Goal: Information Seeking & Learning: Learn about a topic

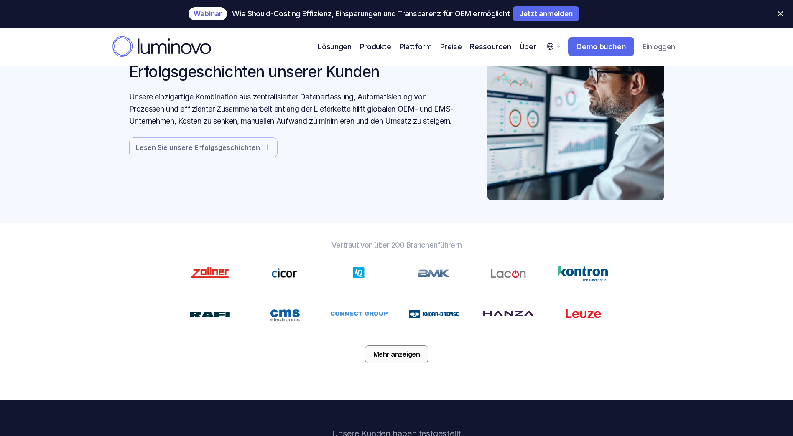
click at [392, 354] on p "Mehr anzeigen" at bounding box center [396, 355] width 47 height 8
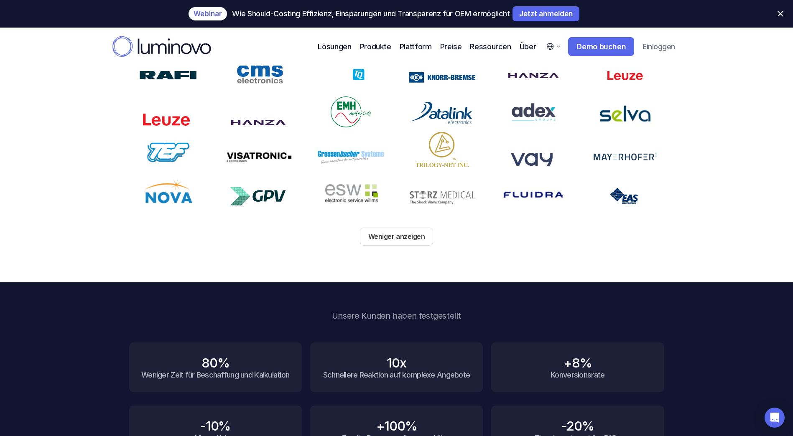
scroll to position [167, 0]
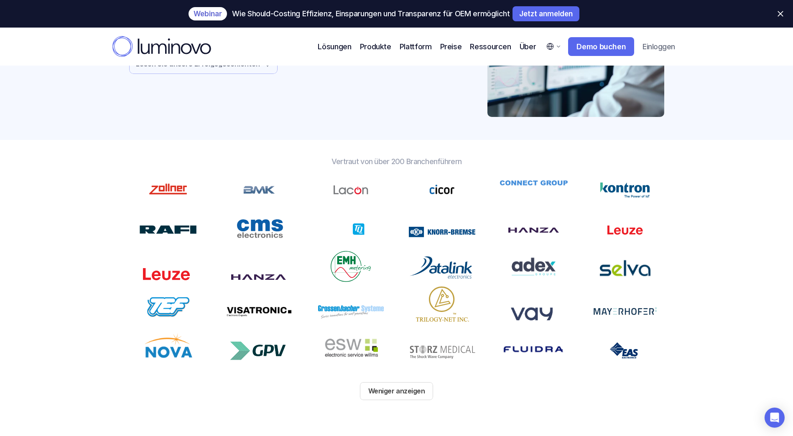
click at [170, 37] on icon at bounding box center [161, 46] width 99 height 21
click at [169, 45] on use at bounding box center [161, 46] width 98 height 20
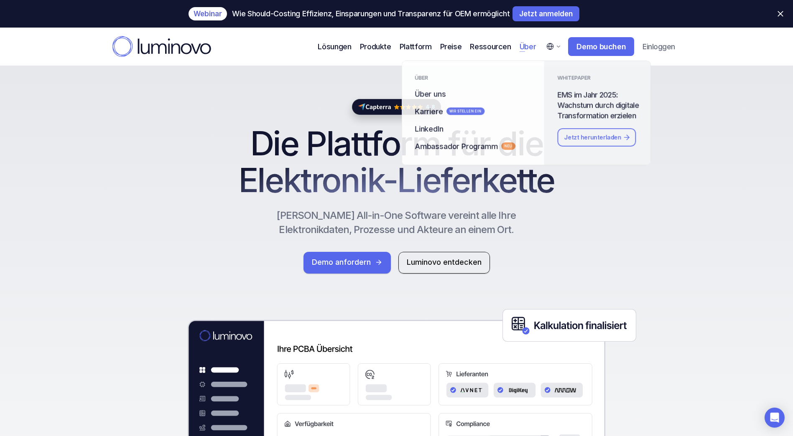
click at [526, 45] on p "Über" at bounding box center [527, 46] width 17 height 11
click at [452, 147] on p "Ambassador Programm" at bounding box center [456, 146] width 84 height 11
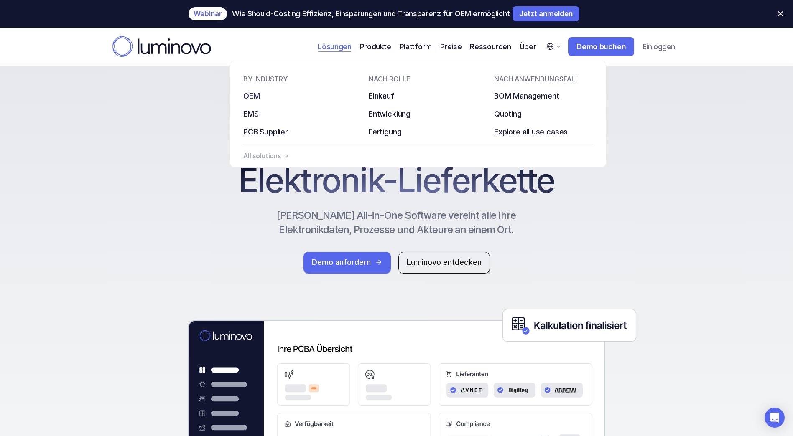
click at [394, 102] on div "Einkauf Entwicklung Fertigung" at bounding box center [422, 113] width 107 height 47
click at [384, 94] on p "Einkauf" at bounding box center [381, 95] width 25 height 11
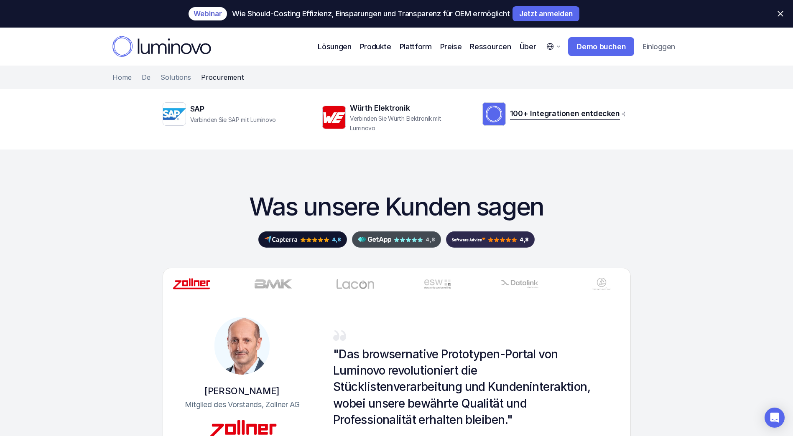
scroll to position [1671, 0]
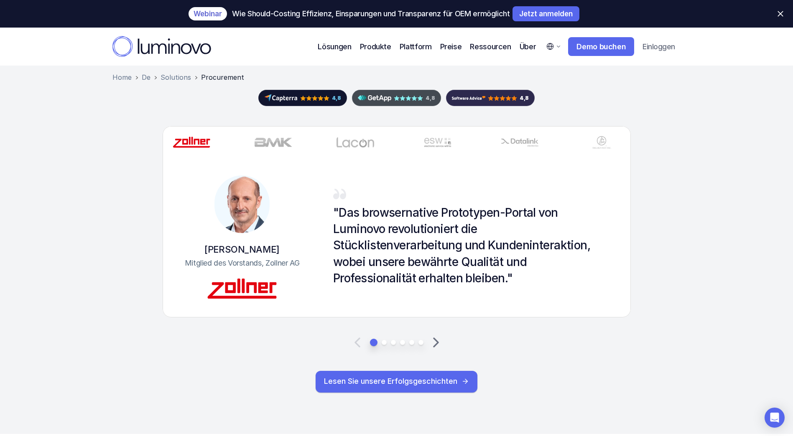
click at [434, 347] on icon at bounding box center [435, 342] width 17 height 17
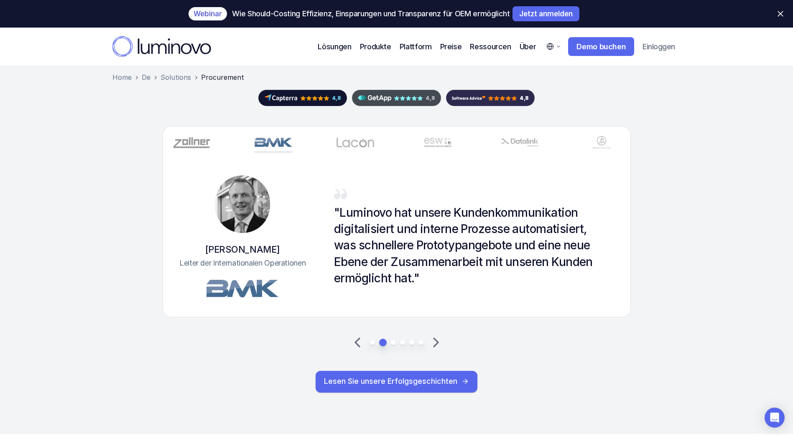
click at [437, 346] on icon at bounding box center [435, 342] width 17 height 17
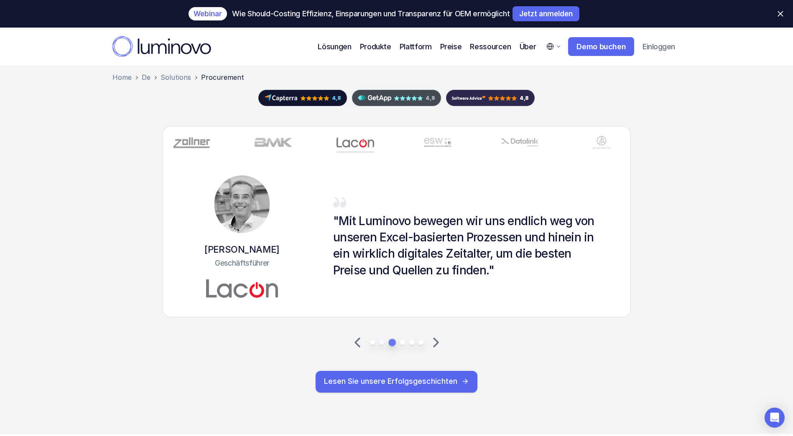
click at [437, 346] on icon at bounding box center [435, 342] width 17 height 17
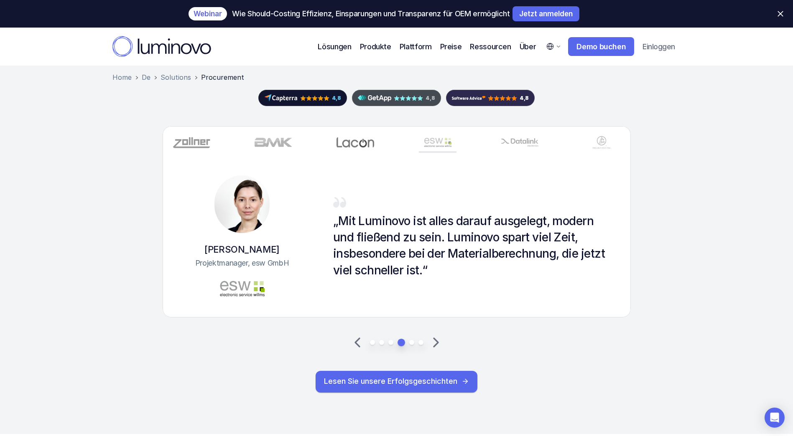
click at [437, 346] on icon at bounding box center [435, 342] width 17 height 17
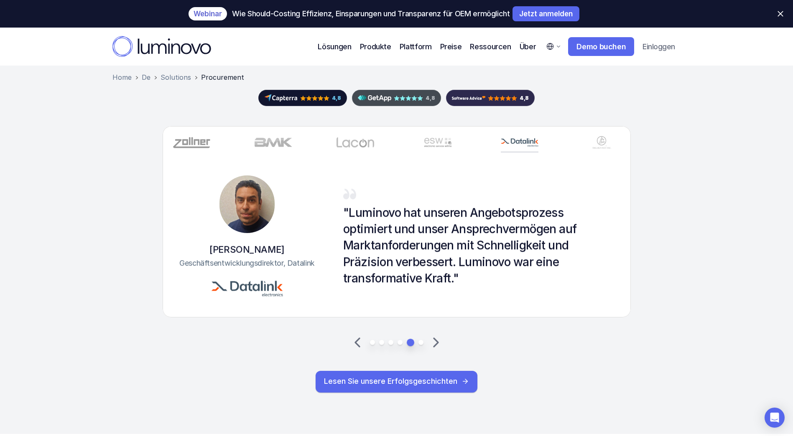
click at [437, 346] on icon at bounding box center [435, 342] width 17 height 17
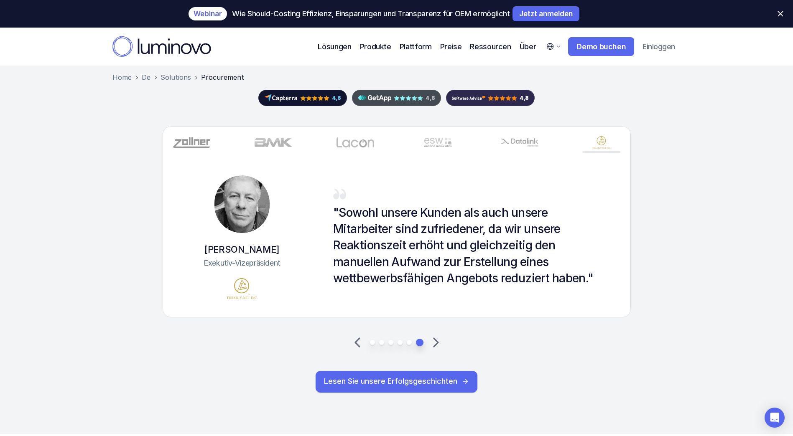
click at [438, 345] on icon at bounding box center [435, 342] width 17 height 17
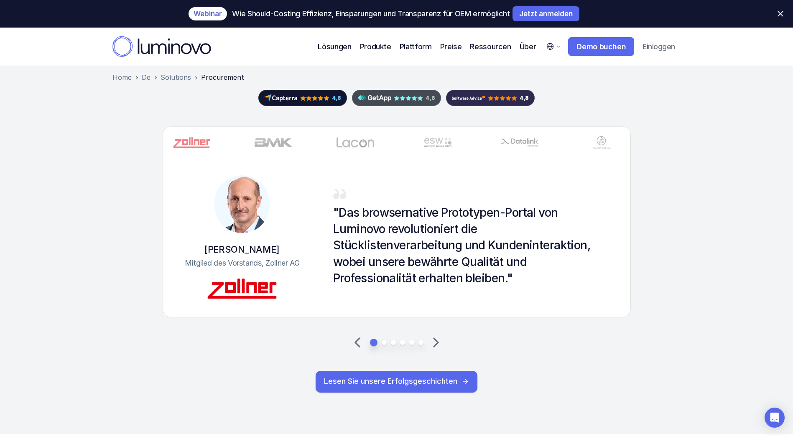
click at [438, 345] on icon at bounding box center [435, 342] width 17 height 17
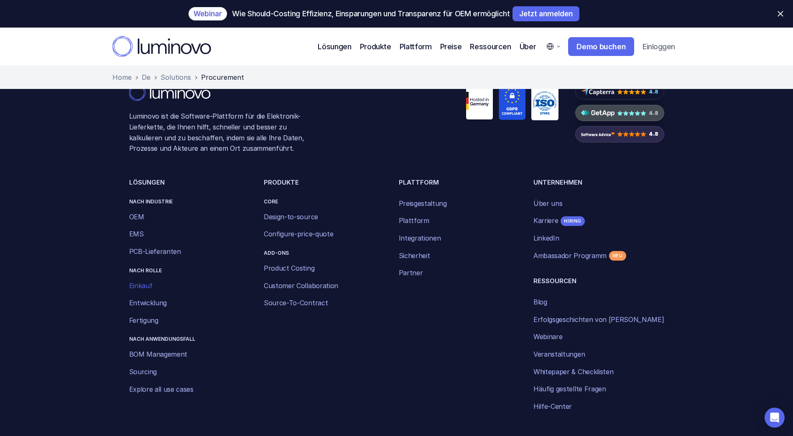
scroll to position [2966, 0]
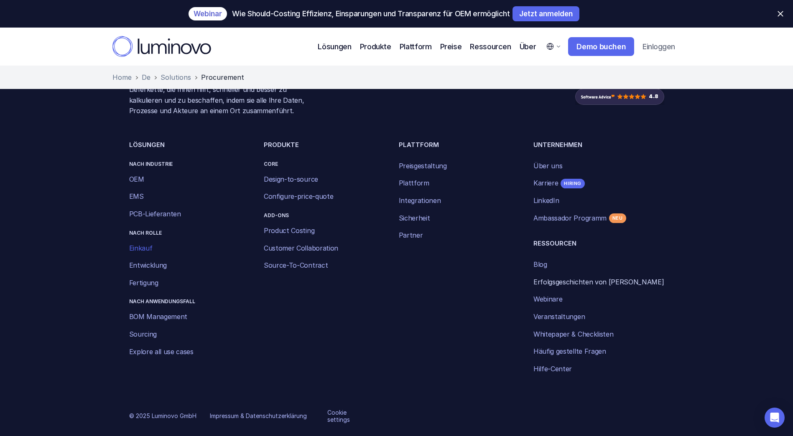
click at [560, 283] on link "Erfolgsgeschichten von [PERSON_NAME]" at bounding box center [598, 282] width 130 height 8
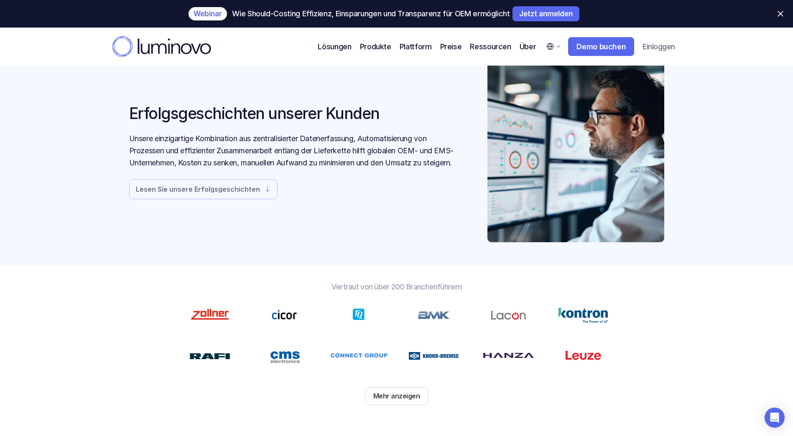
click at [254, 193] on p "Lesen Sie unsere Erfolgsgeschichten" at bounding box center [198, 189] width 124 height 7
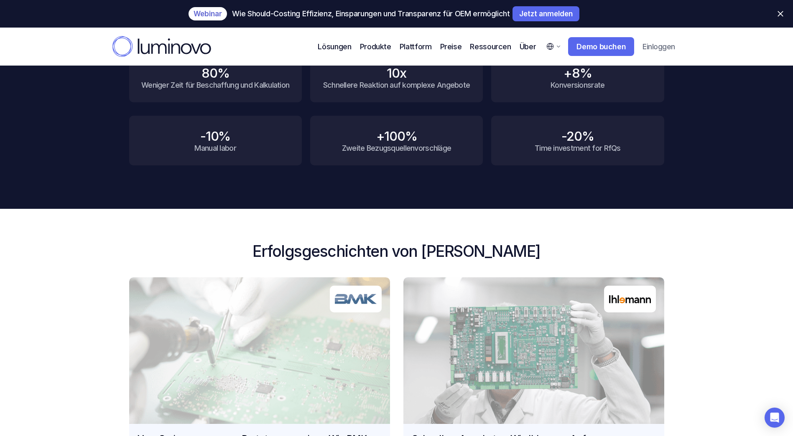
scroll to position [658, 0]
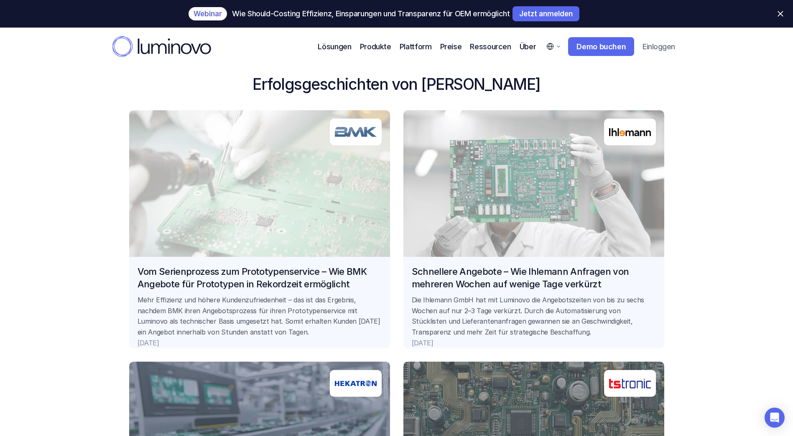
click at [197, 283] on link "Vom Serienprozess zum Prototypenservice – Wie BMK Angebote für Prototypen in Re…" at bounding box center [259, 229] width 261 height 238
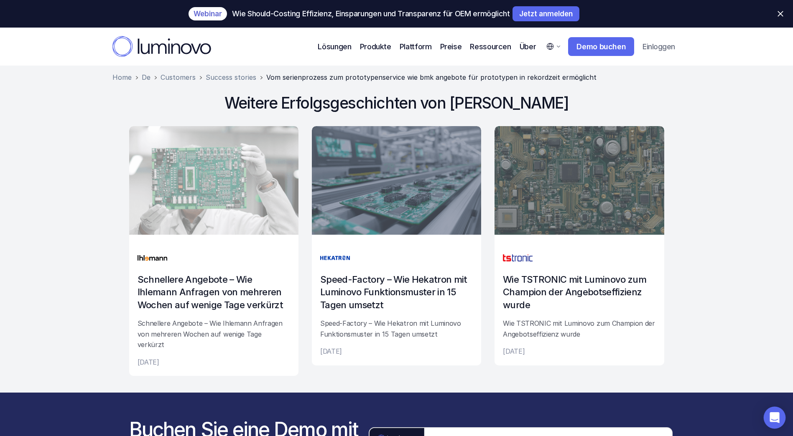
scroll to position [1724, 0]
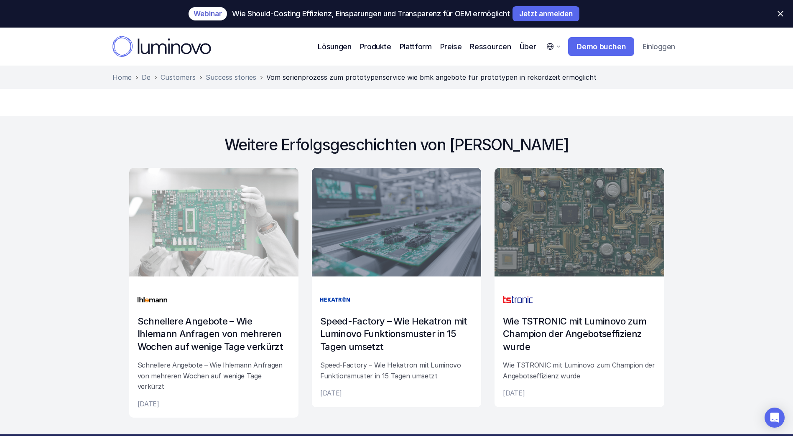
click at [233, 333] on link "Schnellere Angebote – Wie Ihlemann Anfragen von mehreren Wochen auf wenige Tage…" at bounding box center [213, 293] width 169 height 250
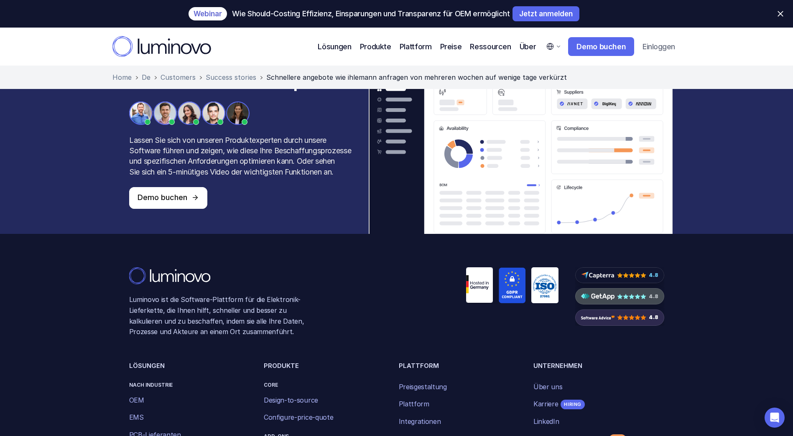
scroll to position [2230, 0]
